Goal: Subscribe to service/newsletter

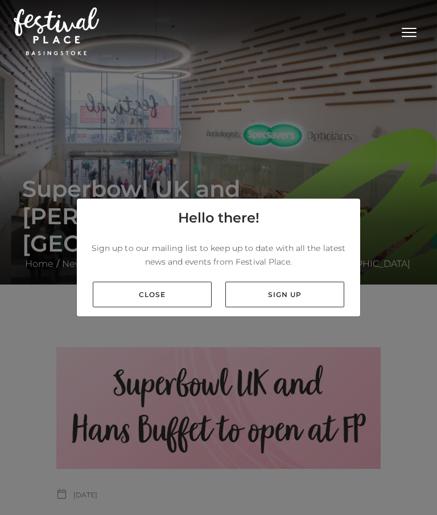
click at [171, 308] on link "Close" at bounding box center [152, 295] width 119 height 26
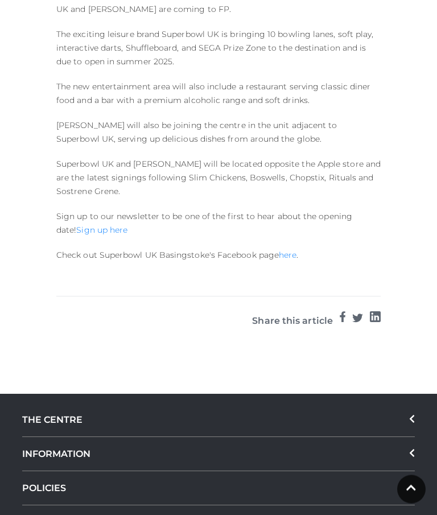
scroll to position [540, 0]
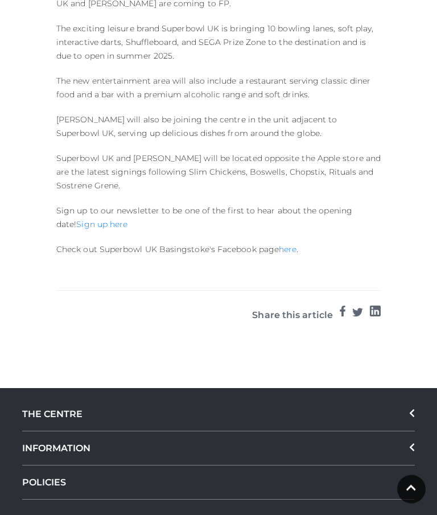
click at [95, 227] on link "Sign up here" at bounding box center [101, 225] width 51 height 10
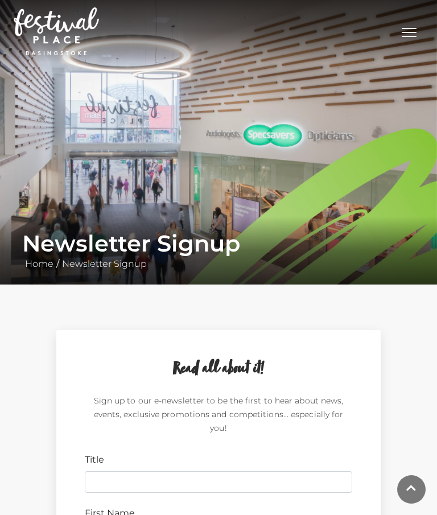
scroll to position [40, 0]
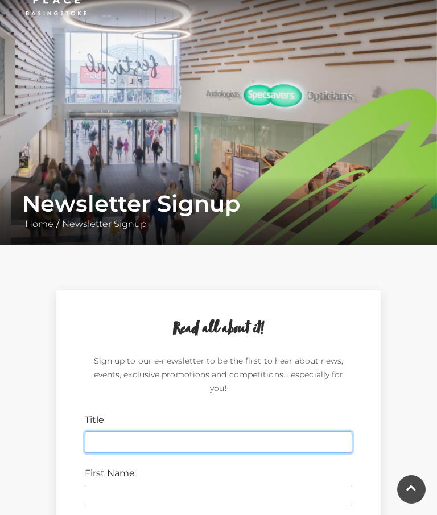
click at [120, 432] on input "Title" at bounding box center [219, 443] width 268 height 22
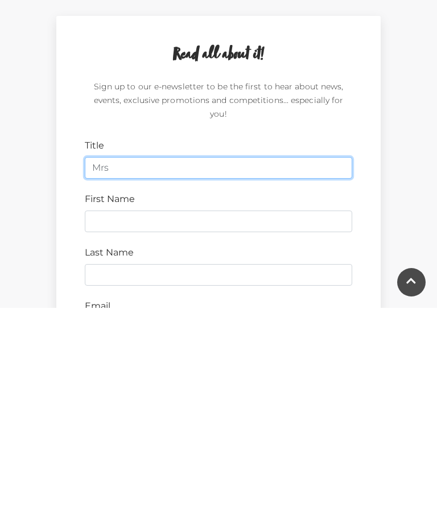
type input "Mrs"
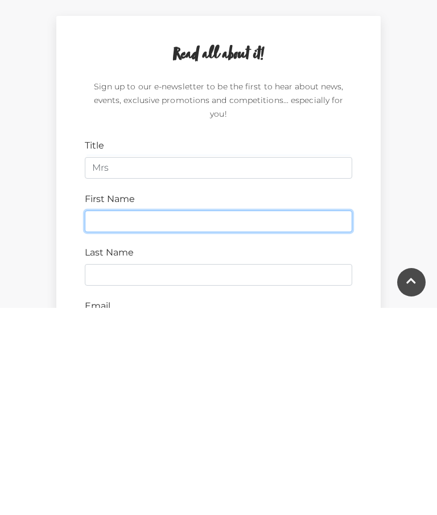
click at [151, 418] on input "First Name" at bounding box center [219, 429] width 268 height 22
type input "Jayne"
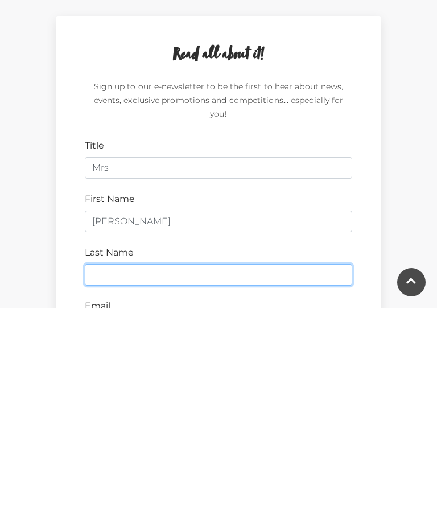
type input "Eastwood"
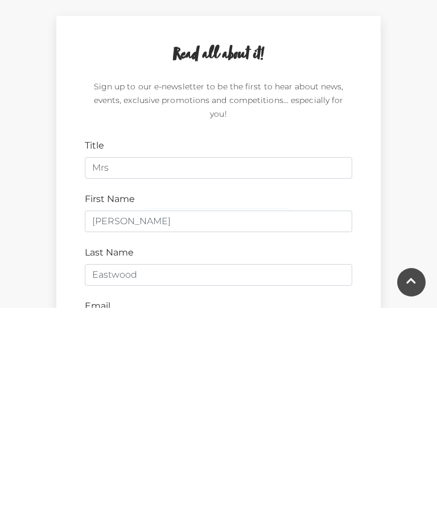
type input "RG28 7HD"
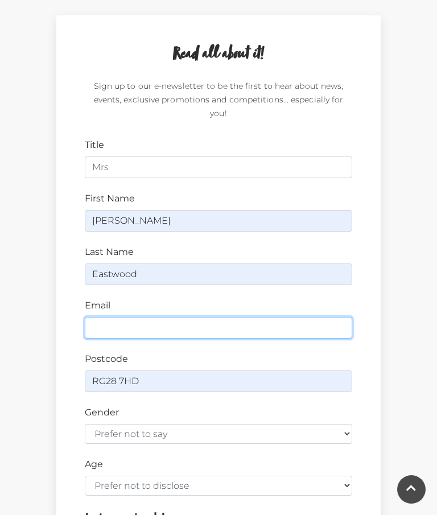
click at [126, 317] on input "Email" at bounding box center [219, 328] width 268 height 22
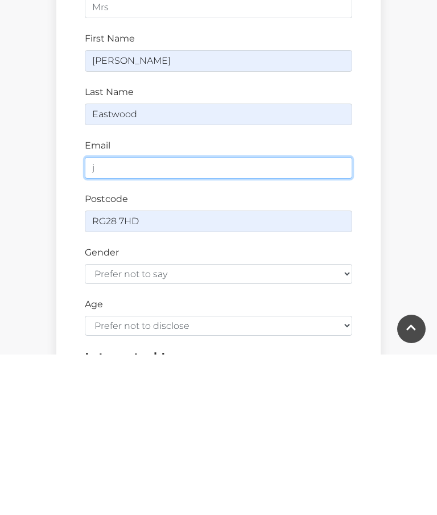
type input "jayne.eastwood.1958@gmail.com"
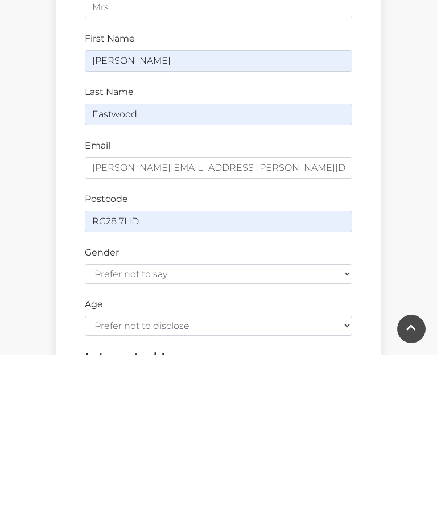
scroll to position [476, 0]
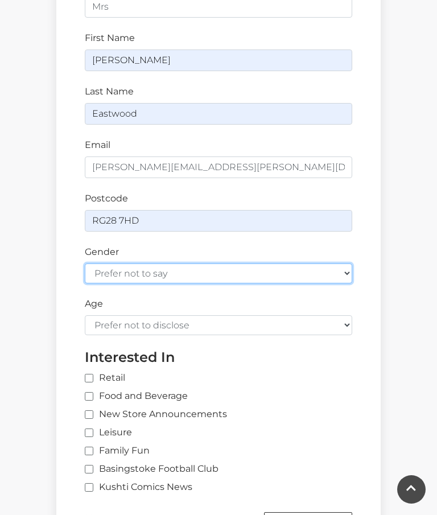
click at [349, 264] on select "Prefer not to say Female Male" at bounding box center [219, 274] width 268 height 20
select select "female"
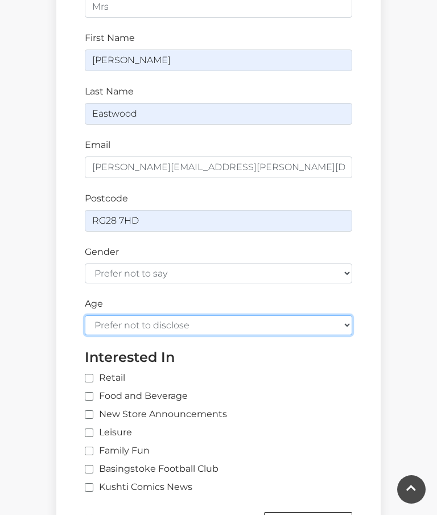
click at [343, 316] on select "Prefer not to disclose Under 18 18-24 25-34 35-44 45-54 55-64 65+" at bounding box center [219, 326] width 268 height 20
select select "65+"
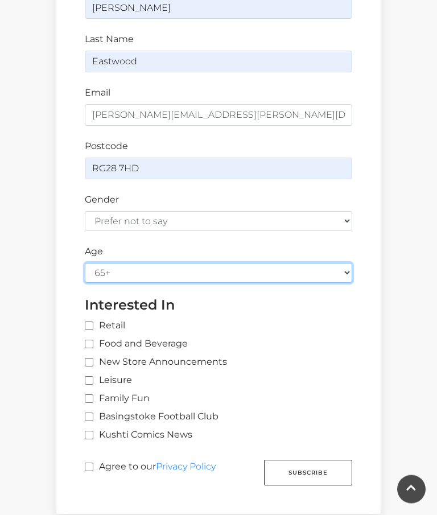
scroll to position [528, 0]
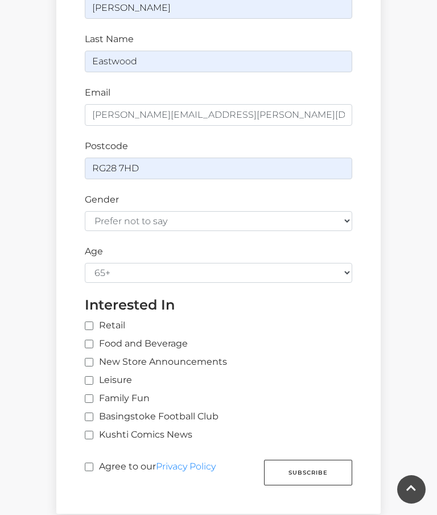
click at [97, 319] on label "Retail" at bounding box center [105, 326] width 40 height 14
click at [97, 323] on input "Retail" at bounding box center [227, 326] width 285 height 7
checkbox input "true"
click at [92, 341] on input "Food and Beverage" at bounding box center [88, 344] width 7 height 7
checkbox input "true"
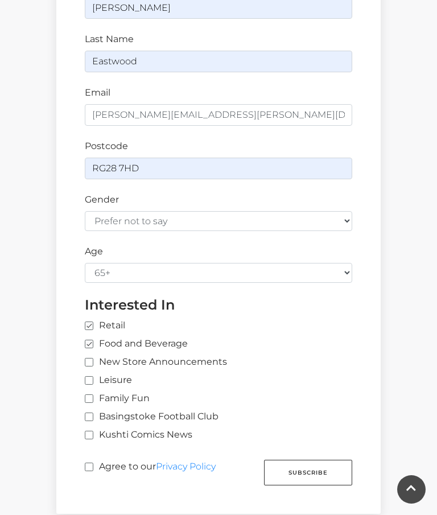
click at [91, 396] on input "Family Fun" at bounding box center [88, 399] width 7 height 7
checkbox input "true"
click at [96, 374] on label "Leisure" at bounding box center [108, 381] width 47 height 14
click at [92, 378] on input "Leisure" at bounding box center [88, 381] width 7 height 7
checkbox input "true"
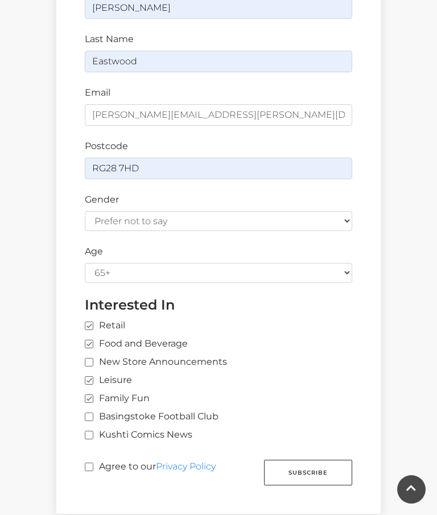
click at [95, 460] on label "Agree to our Privacy Policy" at bounding box center [150, 470] width 131 height 21
click at [92, 464] on input "Agree to our Privacy Policy" at bounding box center [88, 467] width 7 height 7
checkbox input "true"
click at [320, 460] on button "Subscribe" at bounding box center [308, 473] width 88 height 26
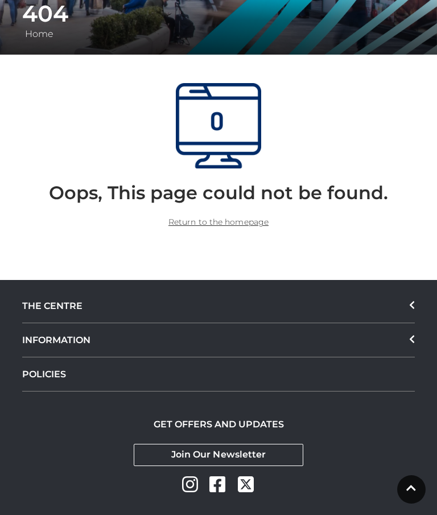
scroll to position [274, 0]
